Goal: Find specific page/section

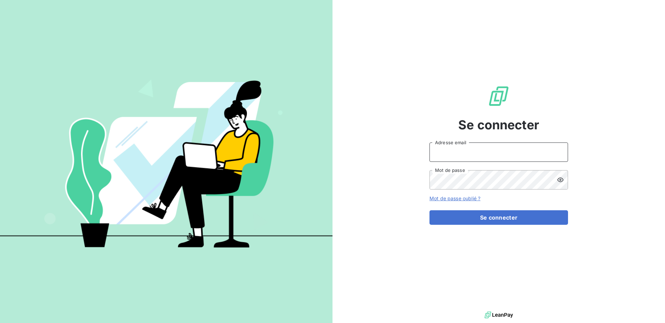
click at [479, 151] on input "Adresse email" at bounding box center [498, 152] width 139 height 19
type input "jeansebastien@derniercri.io"
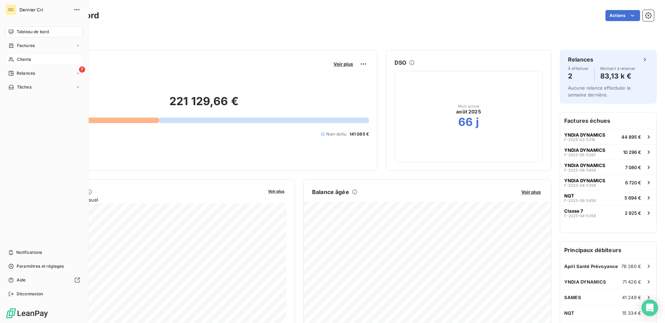
click at [25, 61] on span "Clients" at bounding box center [24, 59] width 14 height 6
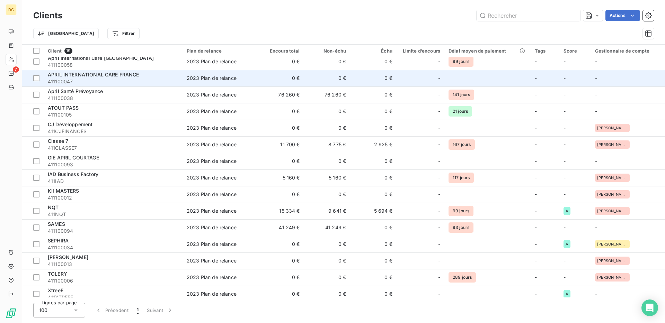
scroll to position [56, 0]
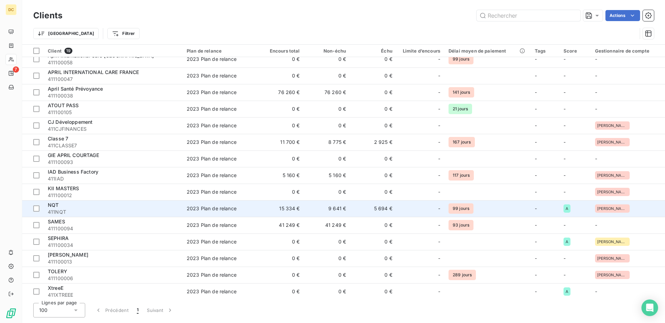
click at [109, 209] on span "411NQT" at bounding box center [113, 212] width 131 height 7
